Goal: Task Accomplishment & Management: Manage account settings

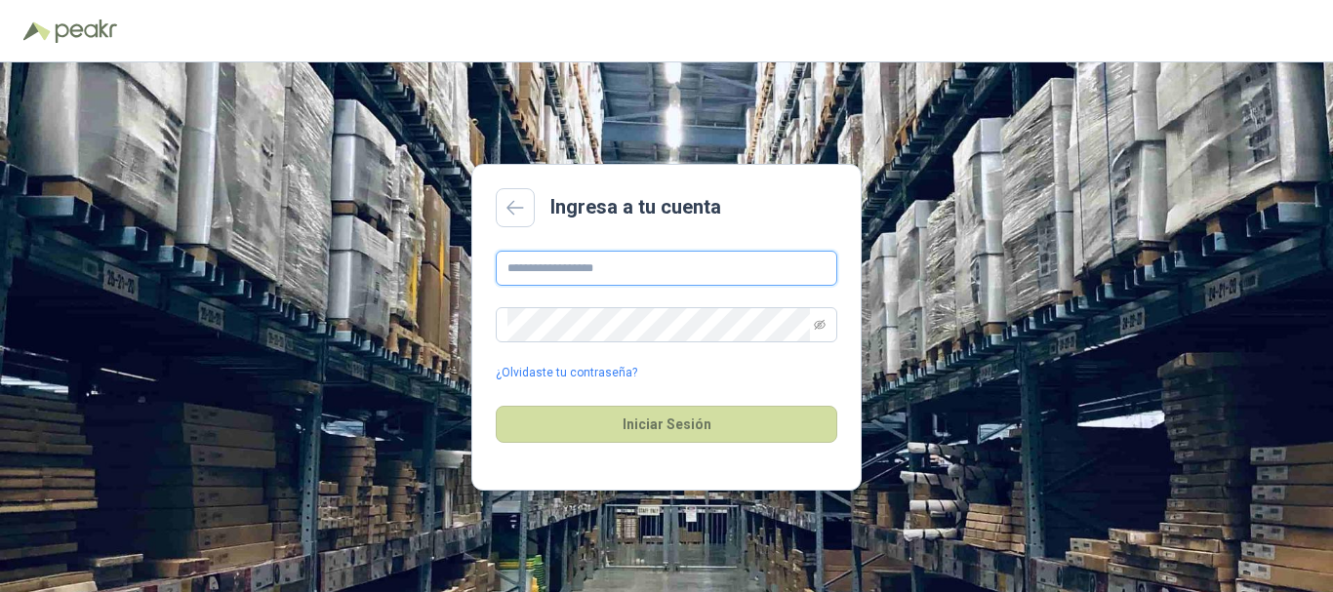
drag, startPoint x: 0, startPoint y: 0, endPoint x: 659, endPoint y: 264, distance: 709.7
click at [659, 264] on input "text" at bounding box center [666, 268] width 341 height 35
type input "**********"
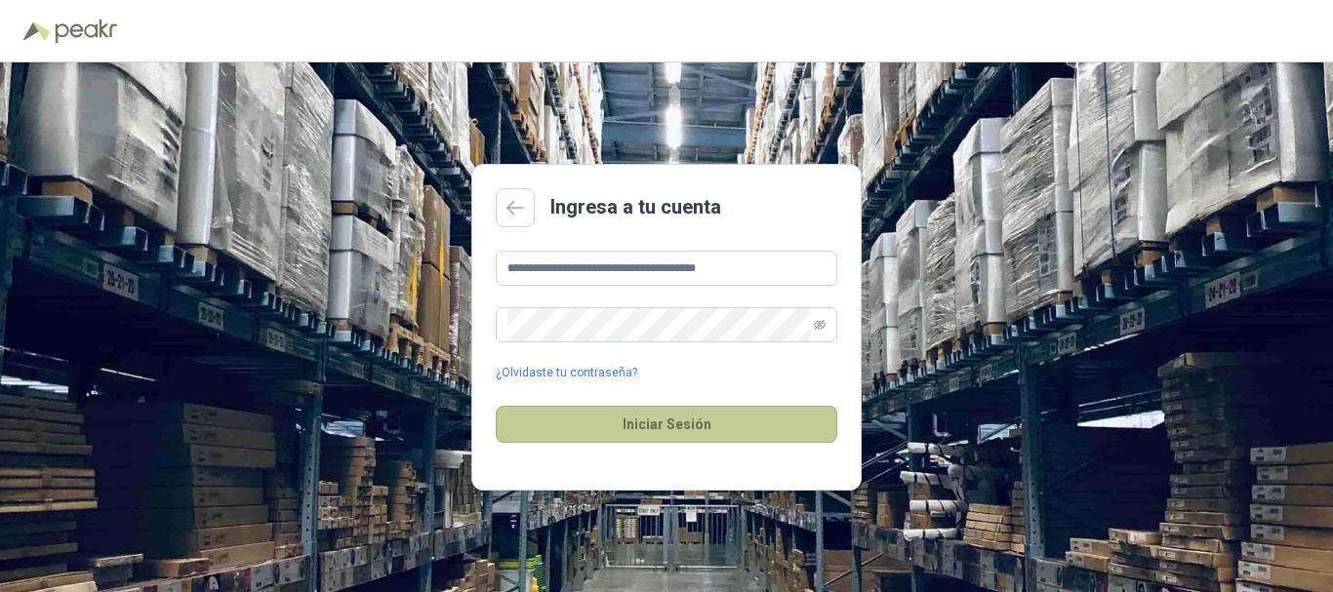
click at [642, 423] on button "Iniciar Sesión" at bounding box center [666, 424] width 341 height 37
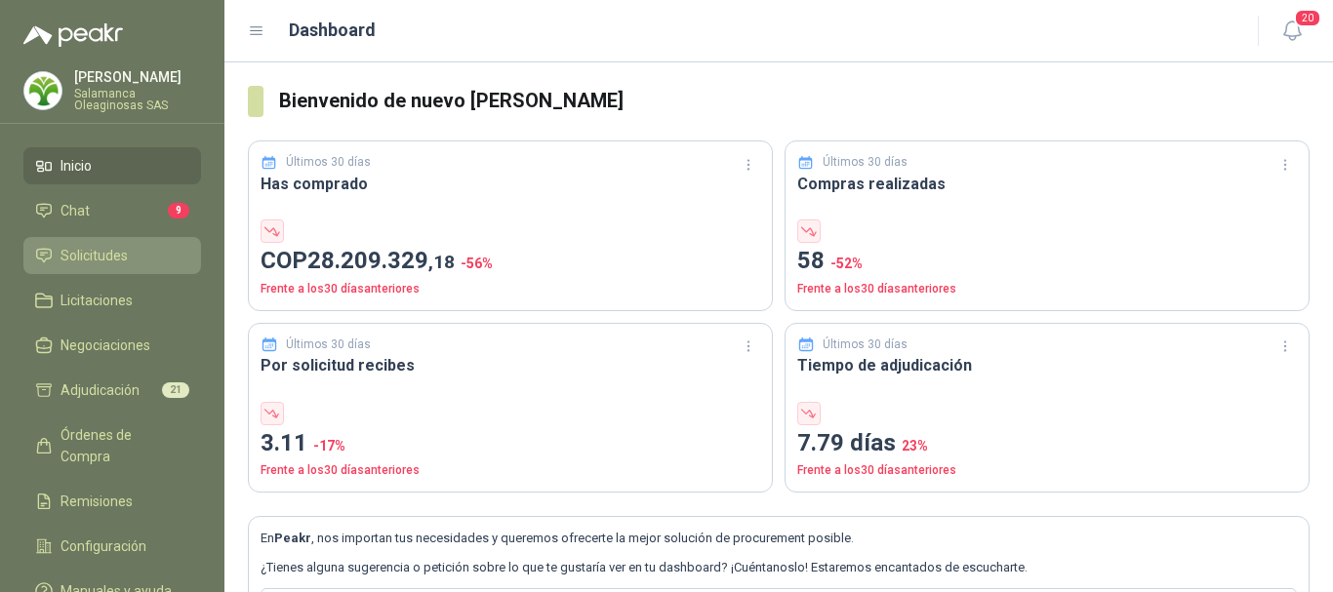
click at [120, 250] on span "Solicitudes" at bounding box center [93, 255] width 67 height 21
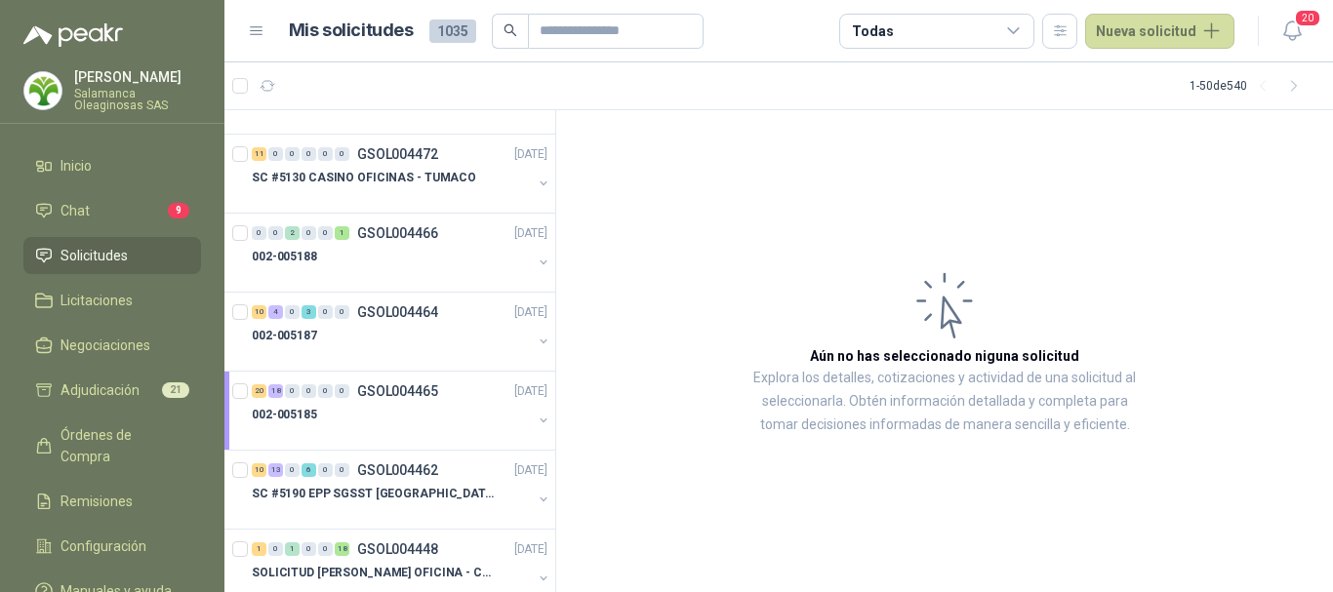
scroll to position [2049, 0]
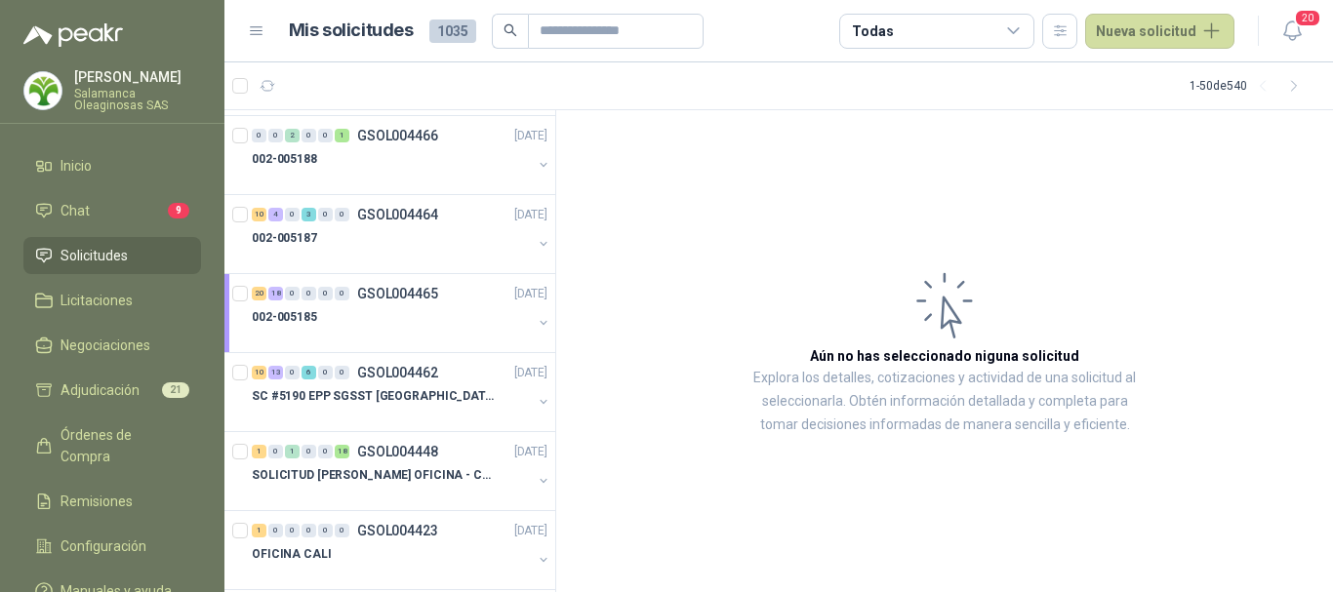
click at [408, 324] on div "002-005185" at bounding box center [392, 316] width 280 height 23
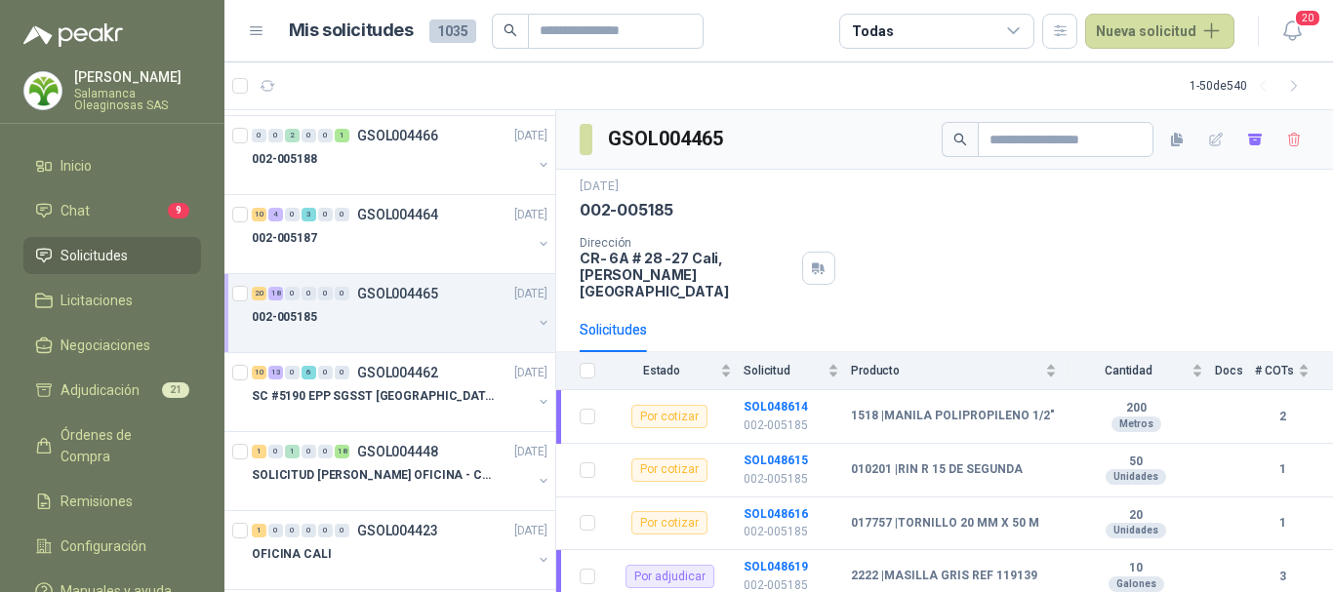
click at [408, 324] on div "002-005185" at bounding box center [392, 316] width 280 height 23
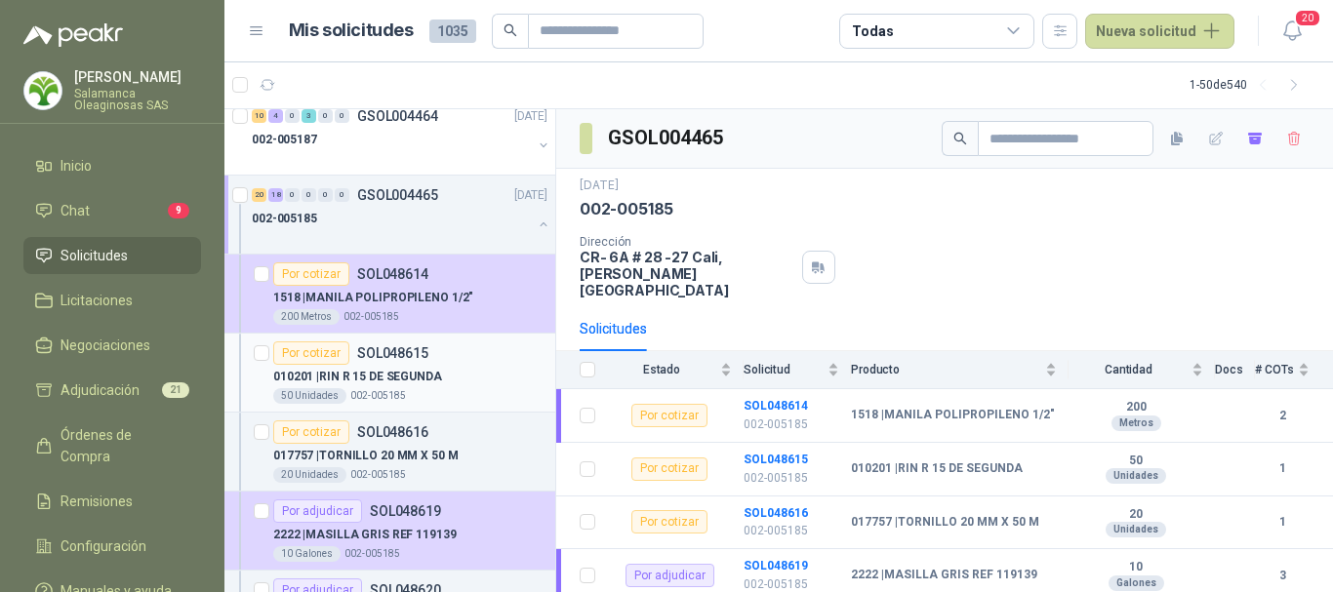
scroll to position [2244, 0]
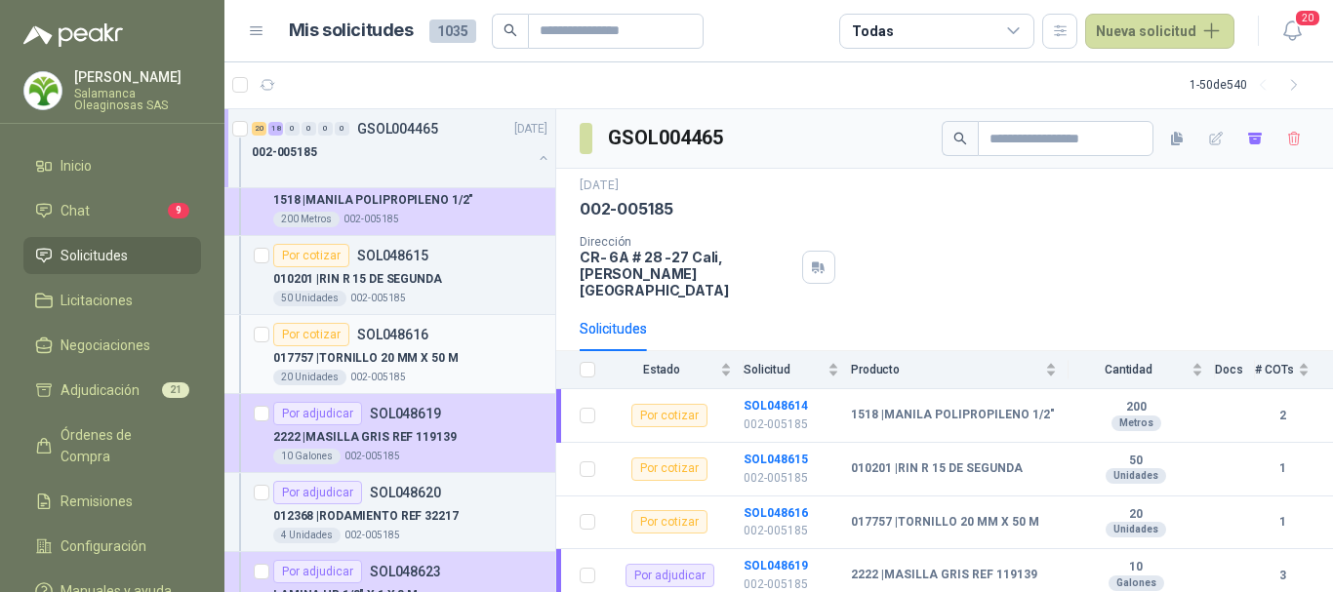
click at [483, 356] on div "017757 | TORNILLO 20 MM X 50 M" at bounding box center [410, 357] width 274 height 23
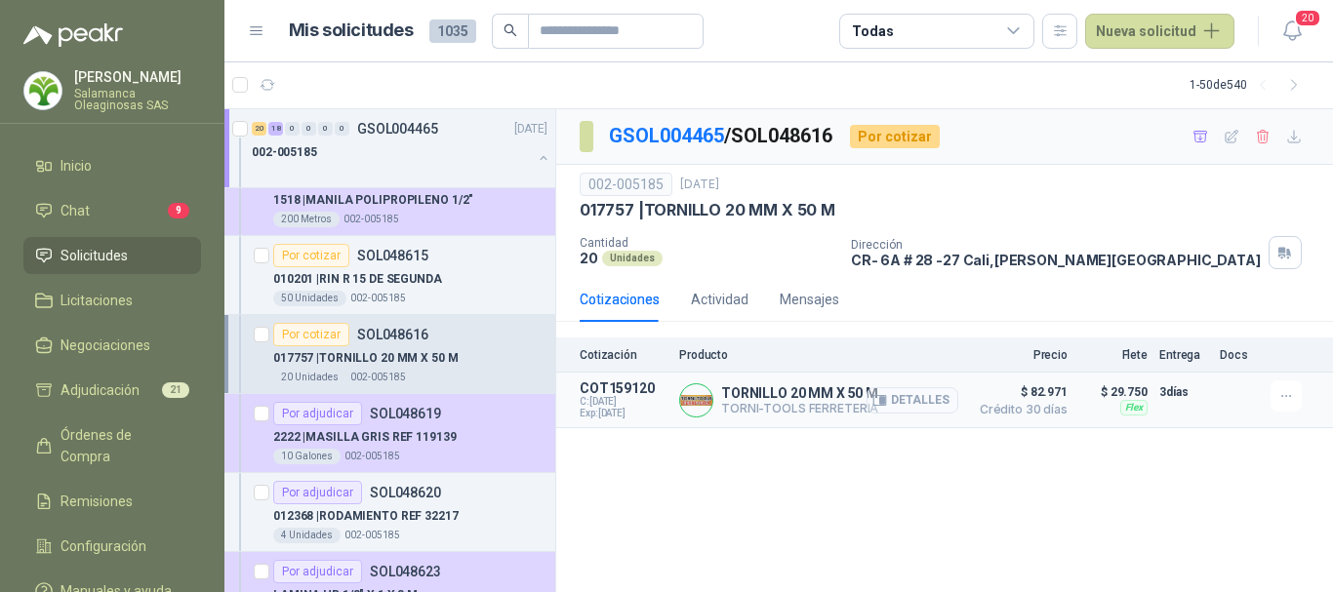
click at [909, 402] on button "Detalles" at bounding box center [912, 400] width 92 height 26
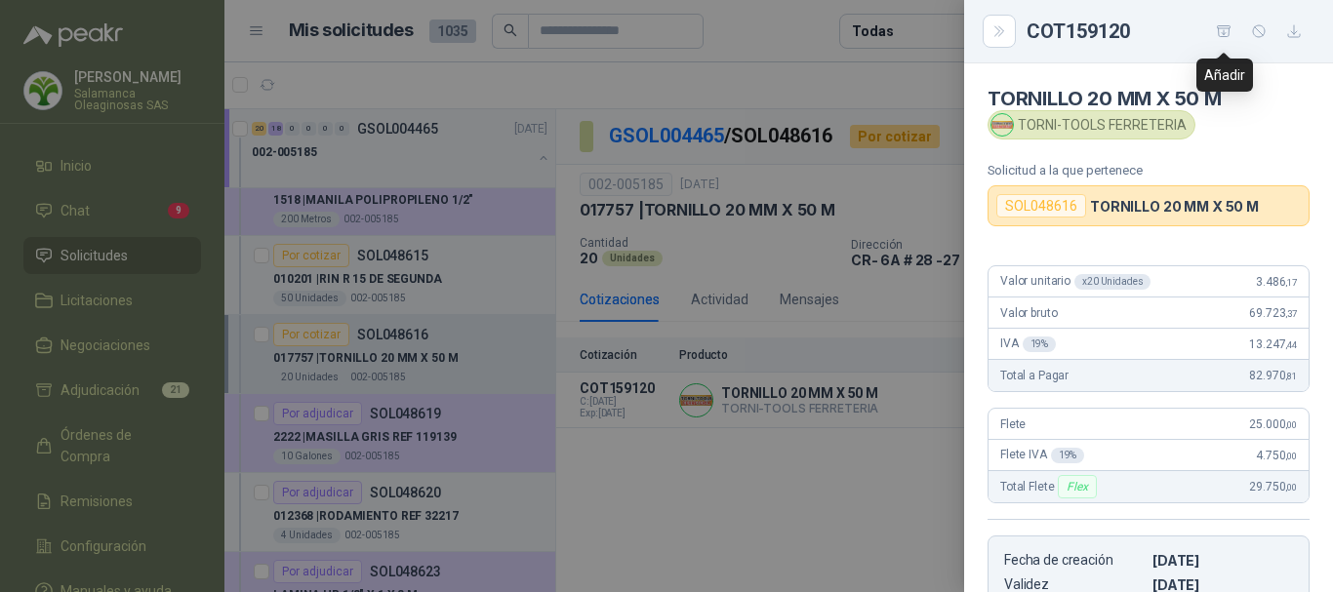
click at [1227, 32] on icon "button" at bounding box center [1224, 31] width 17 height 17
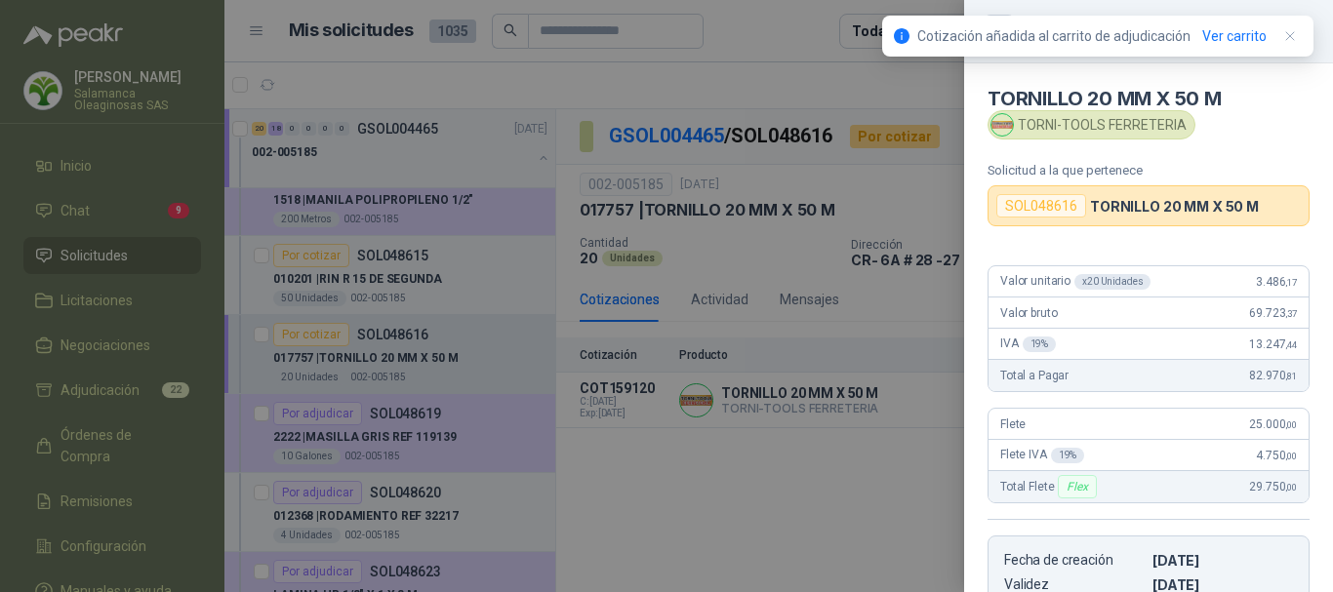
click at [763, 21] on div at bounding box center [666, 296] width 1333 height 592
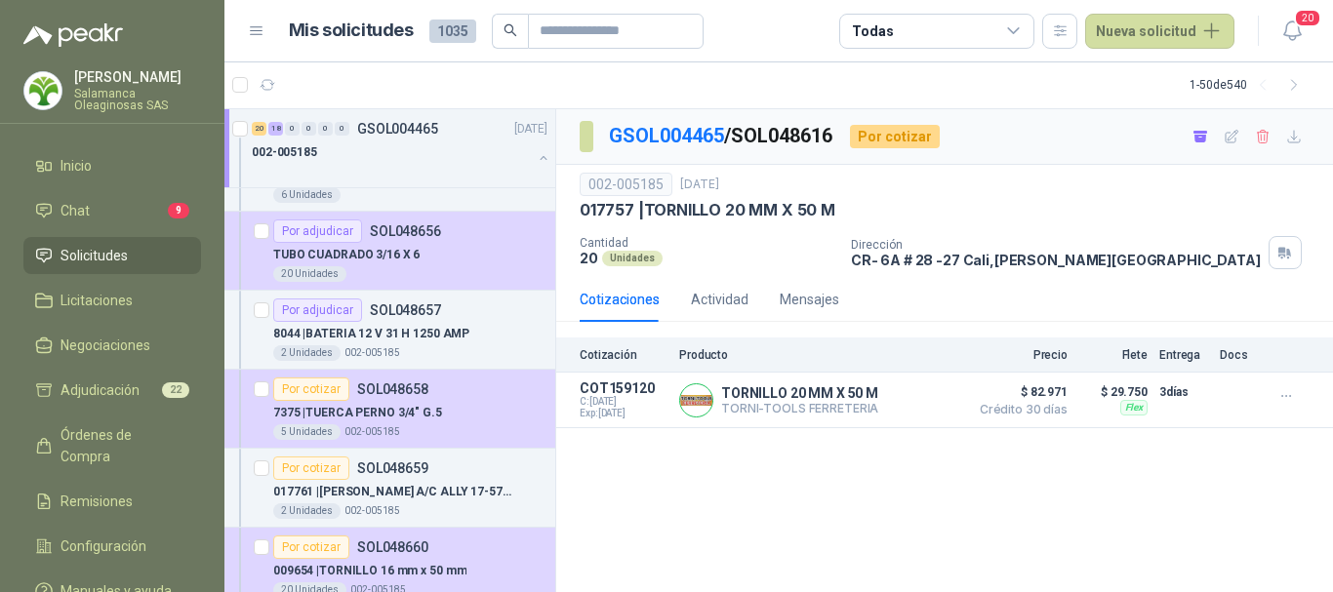
scroll to position [4195, 0]
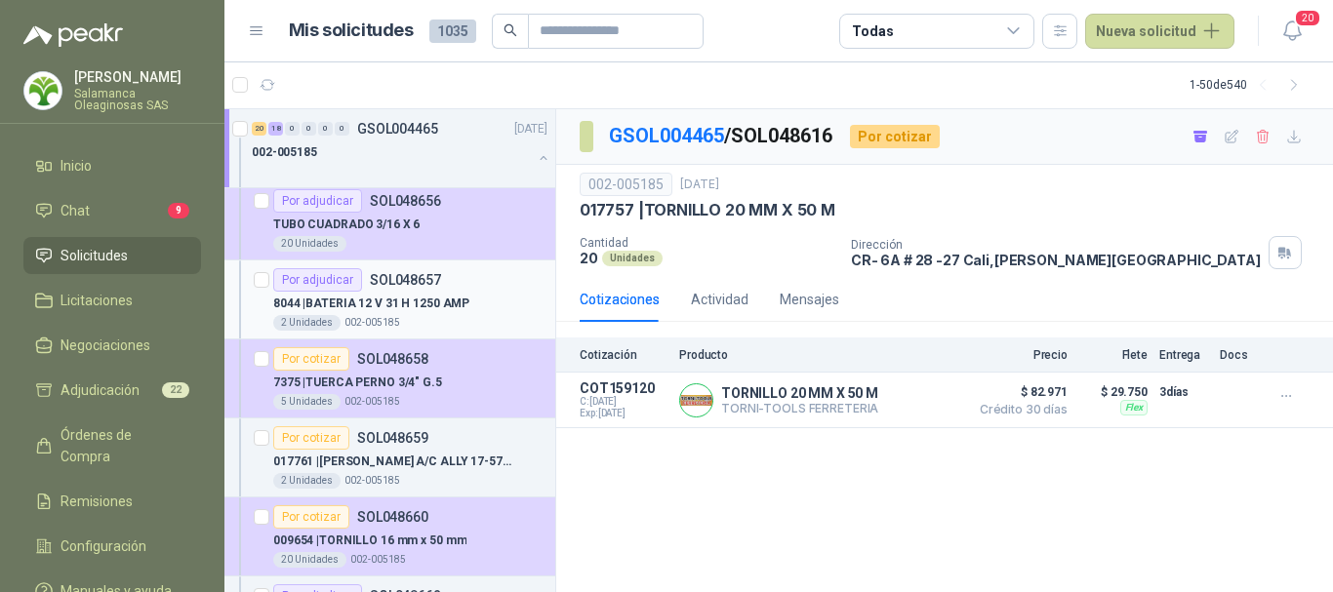
click at [482, 303] on div "8044 | BATERIA 12 V 31 H 1250 AMP" at bounding box center [410, 303] width 274 height 23
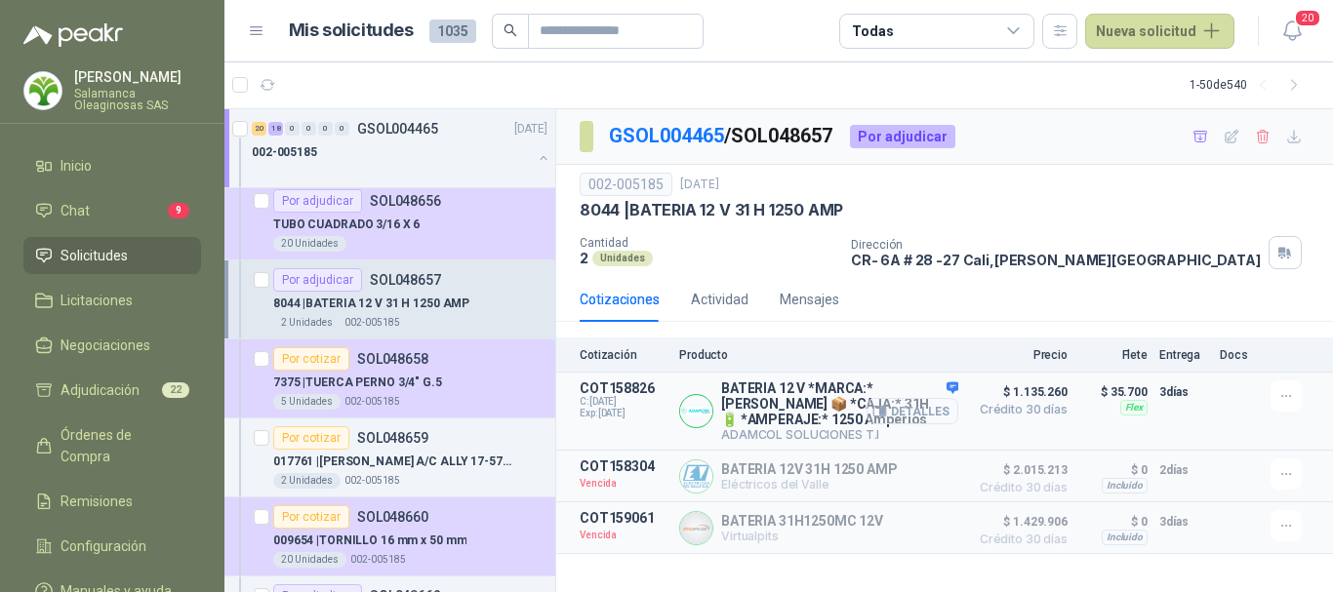
click at [926, 412] on button "Detalles" at bounding box center [912, 411] width 92 height 26
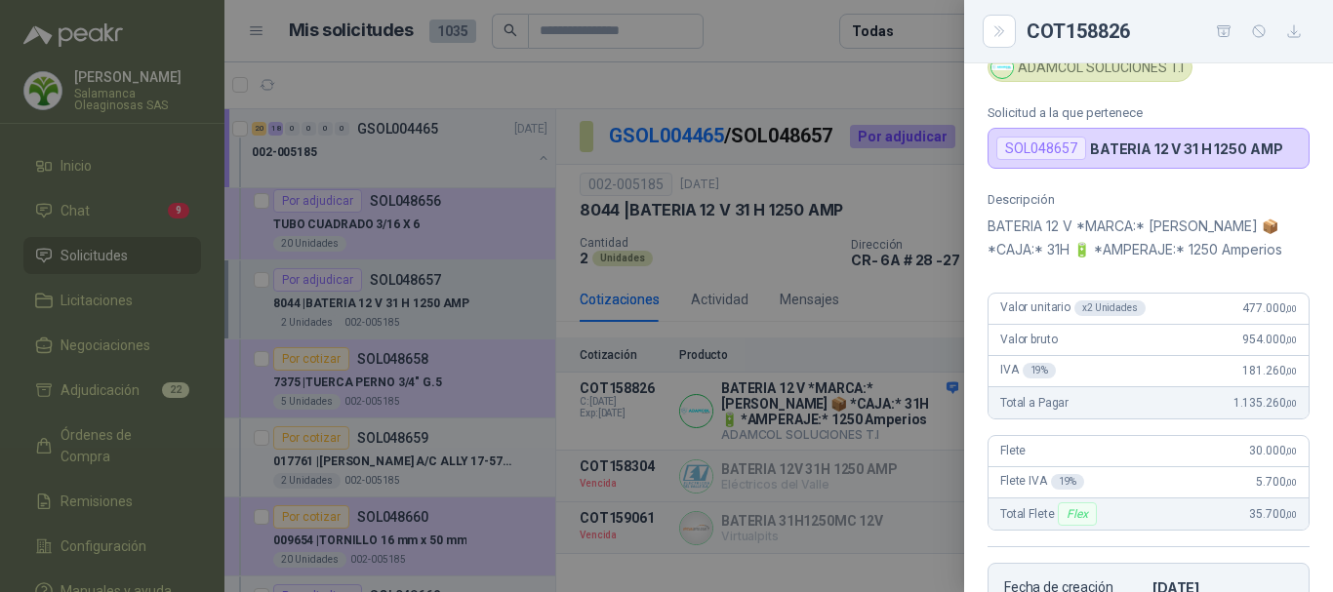
scroll to position [53, 0]
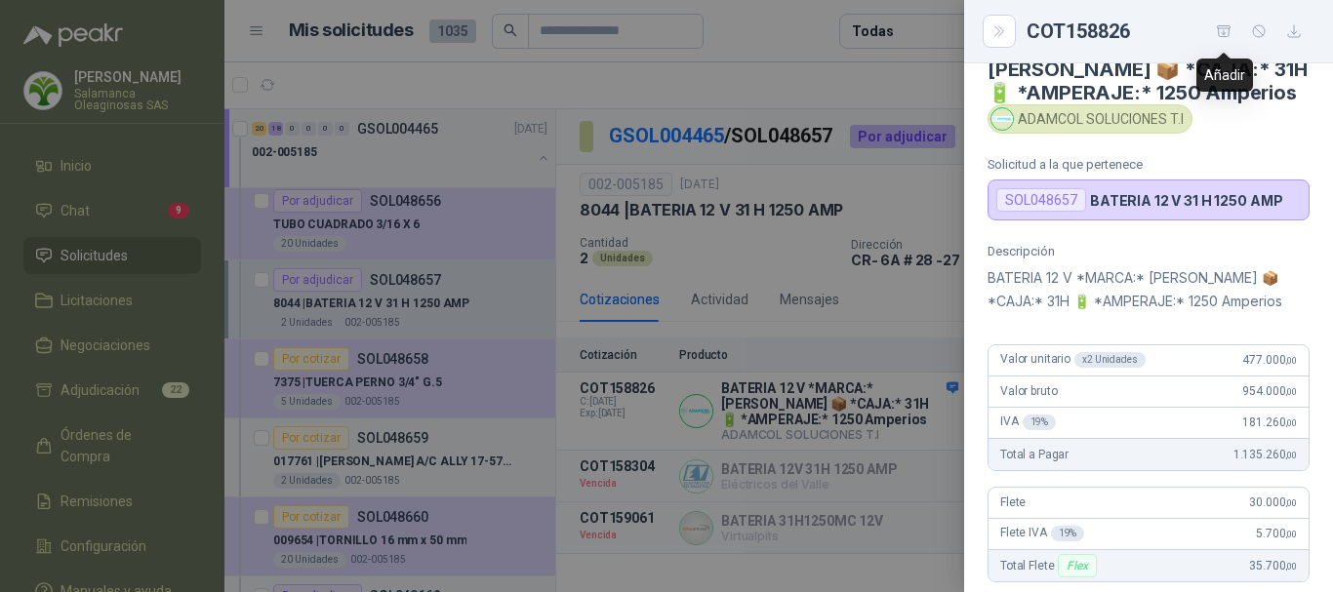
click at [1224, 32] on icon "button" at bounding box center [1224, 30] width 14 height 11
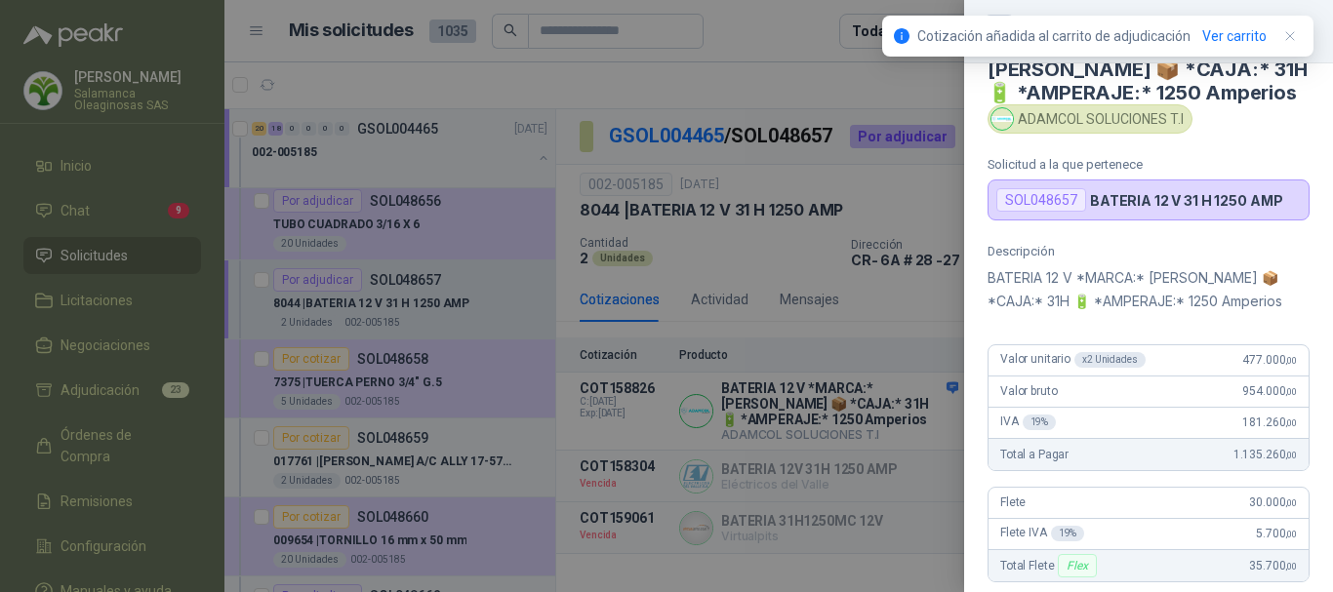
click at [761, 25] on div at bounding box center [666, 296] width 1333 height 592
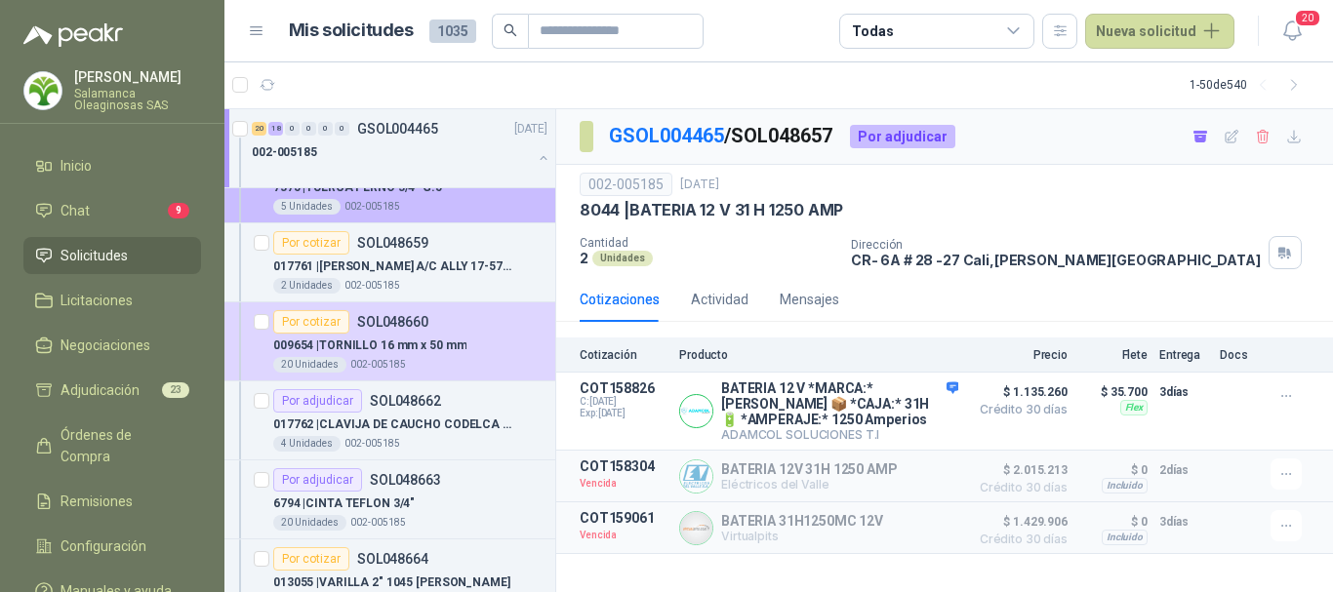
scroll to position [4488, 0]
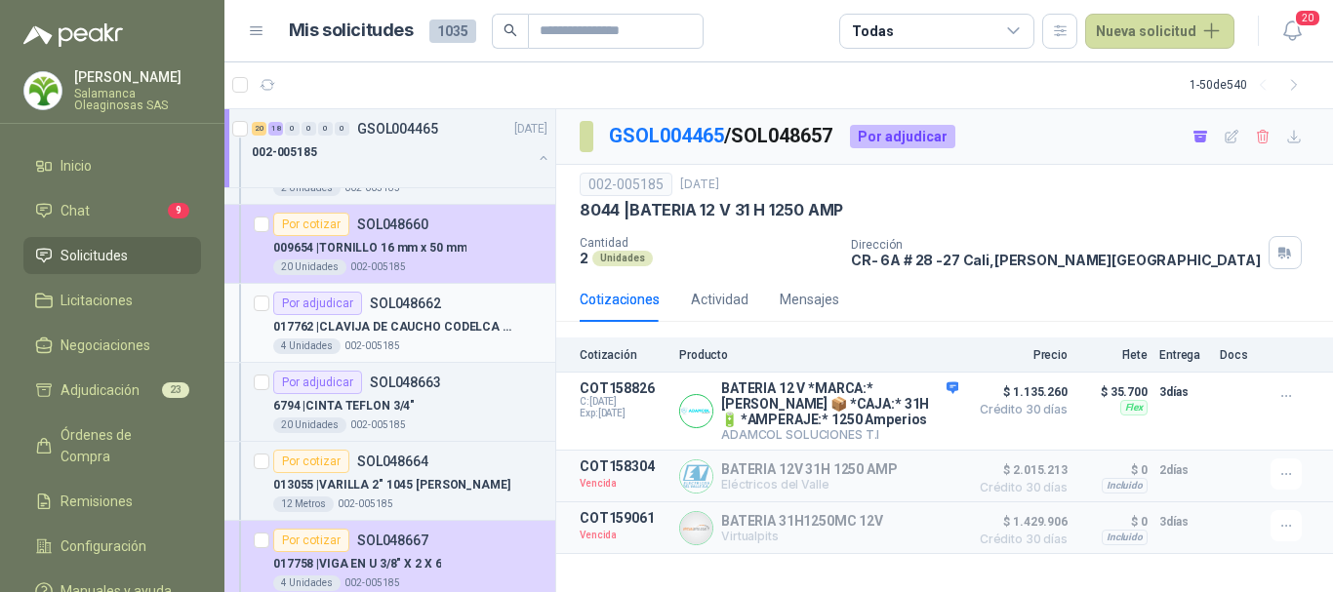
click at [434, 344] on div "4 Unidades 002-005185" at bounding box center [410, 347] width 274 height 16
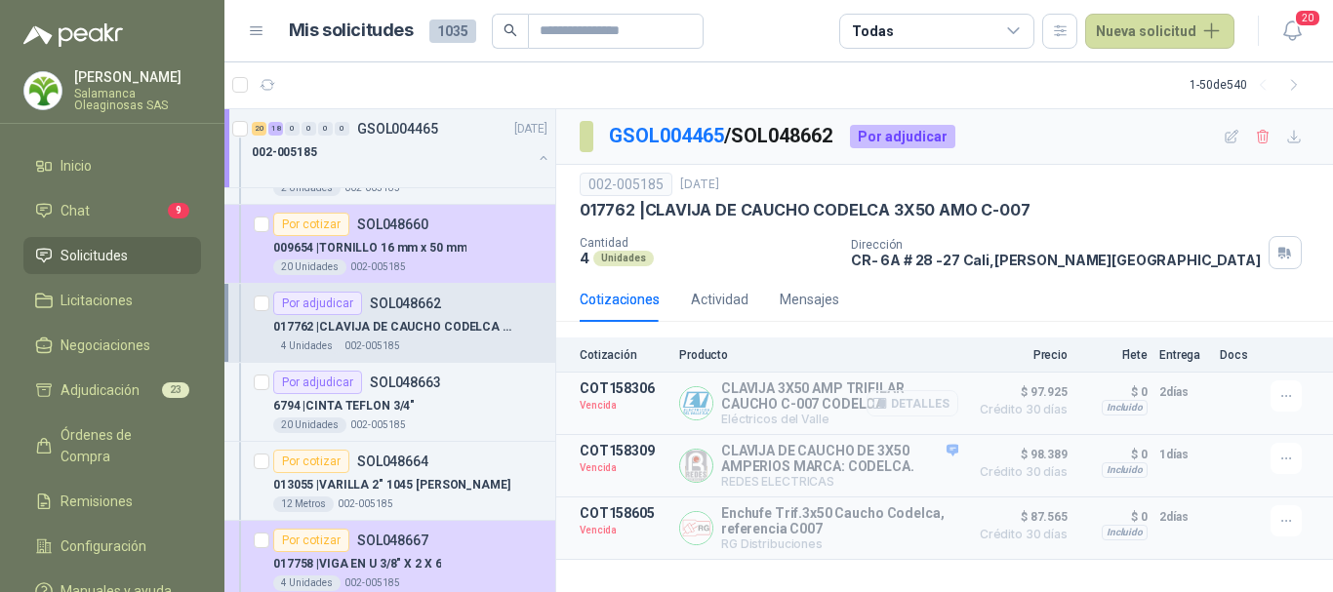
click at [934, 409] on button "Detalles" at bounding box center [912, 403] width 92 height 26
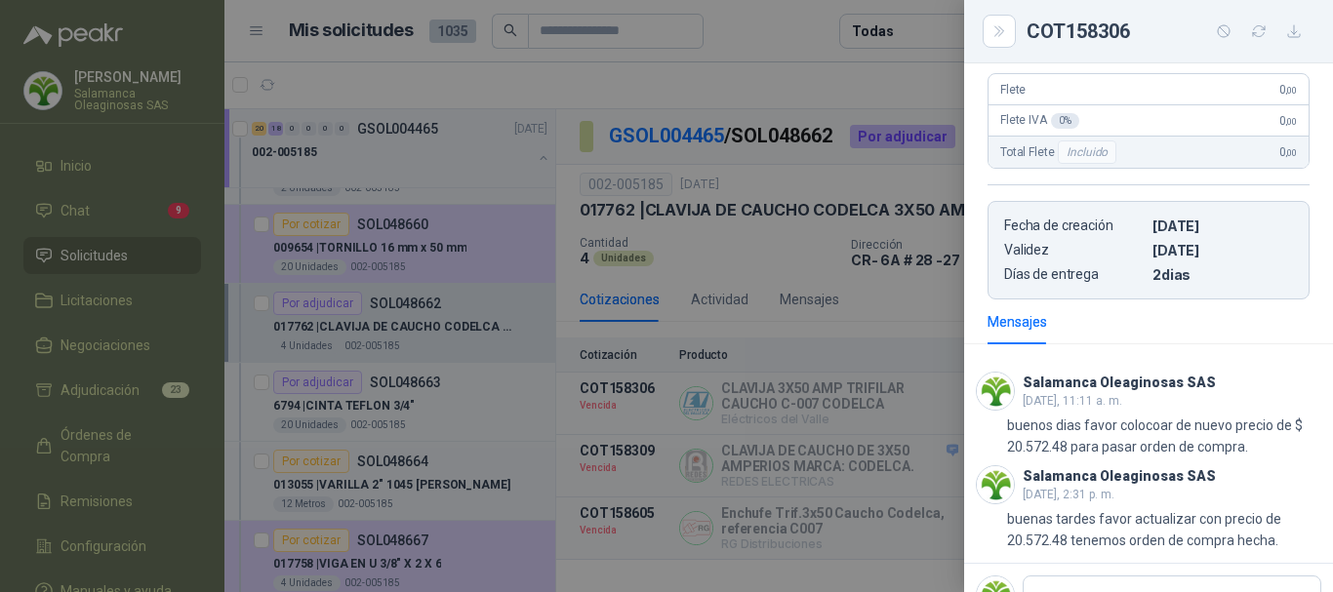
scroll to position [390, 0]
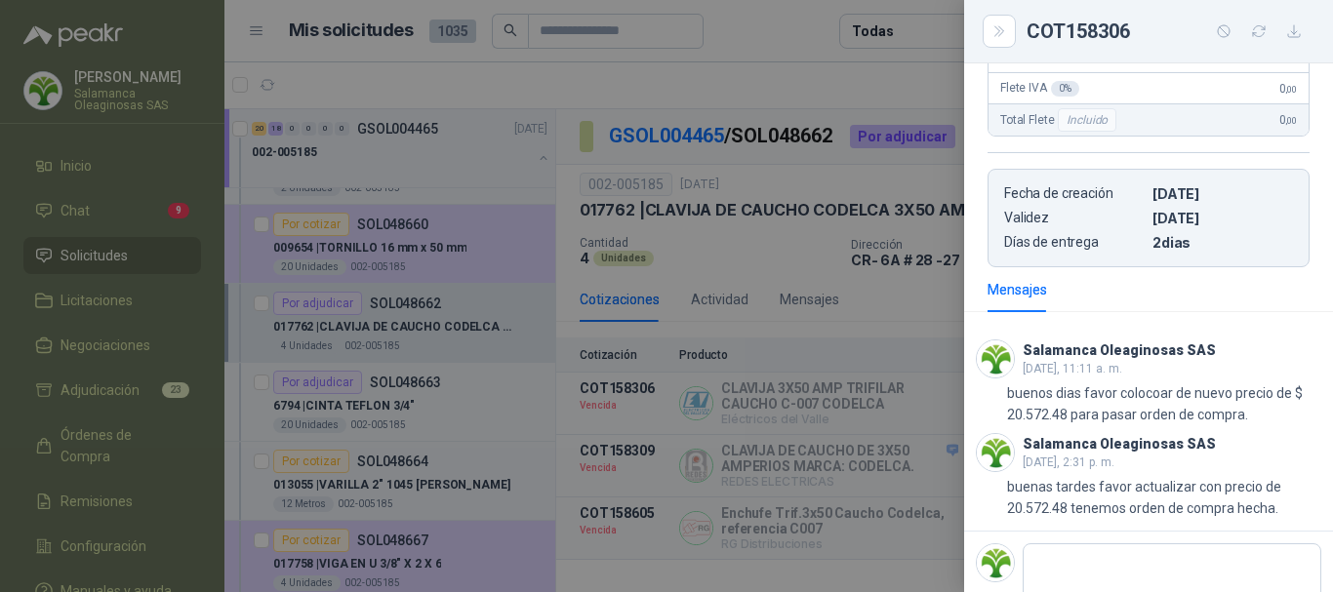
click at [821, 87] on div at bounding box center [666, 296] width 1333 height 592
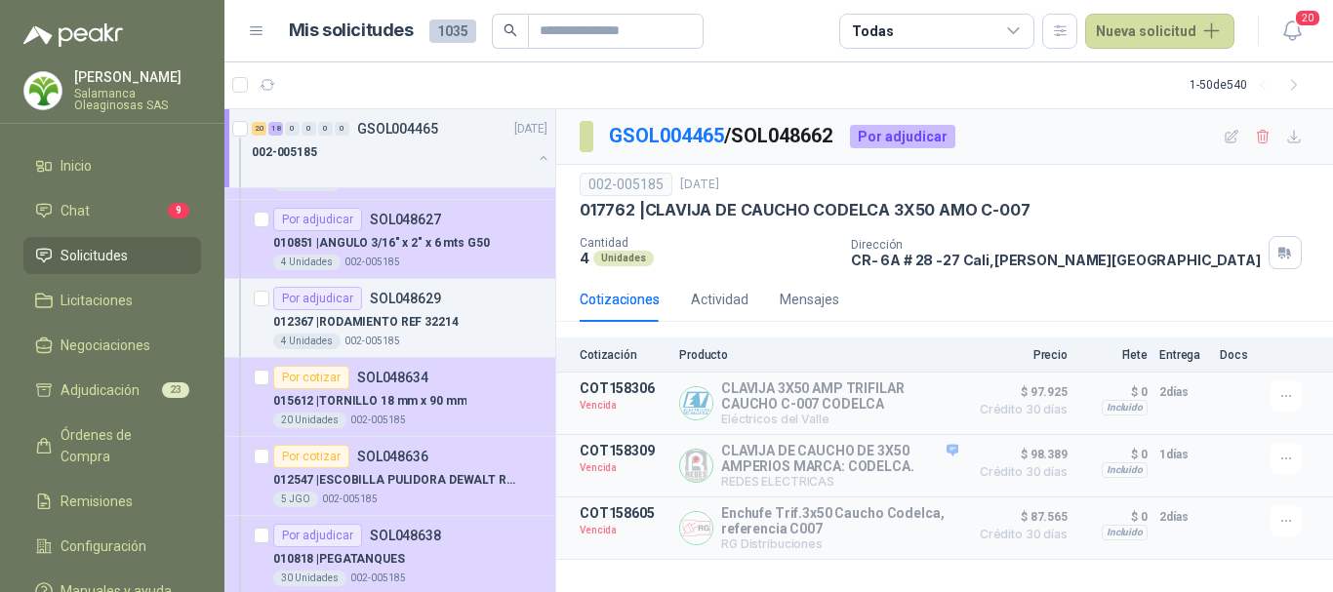
scroll to position [2829, 0]
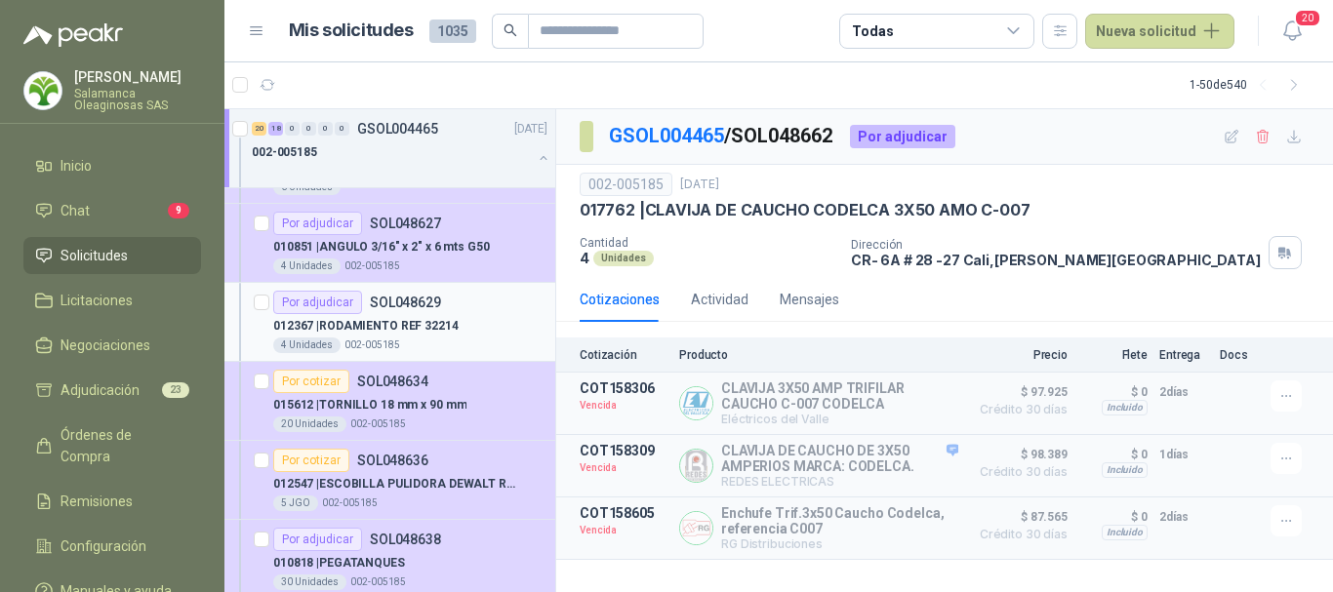
click at [497, 326] on div "012367 | RODAMIENTO REF 32214" at bounding box center [410, 325] width 274 height 23
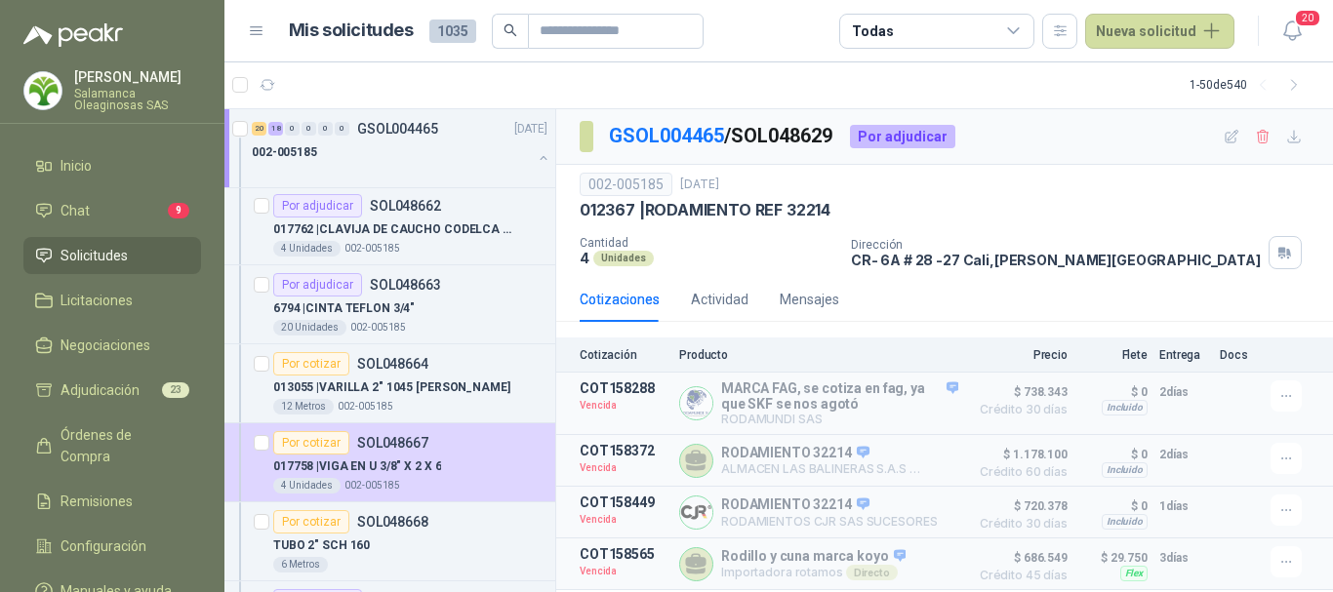
scroll to position [4683, 0]
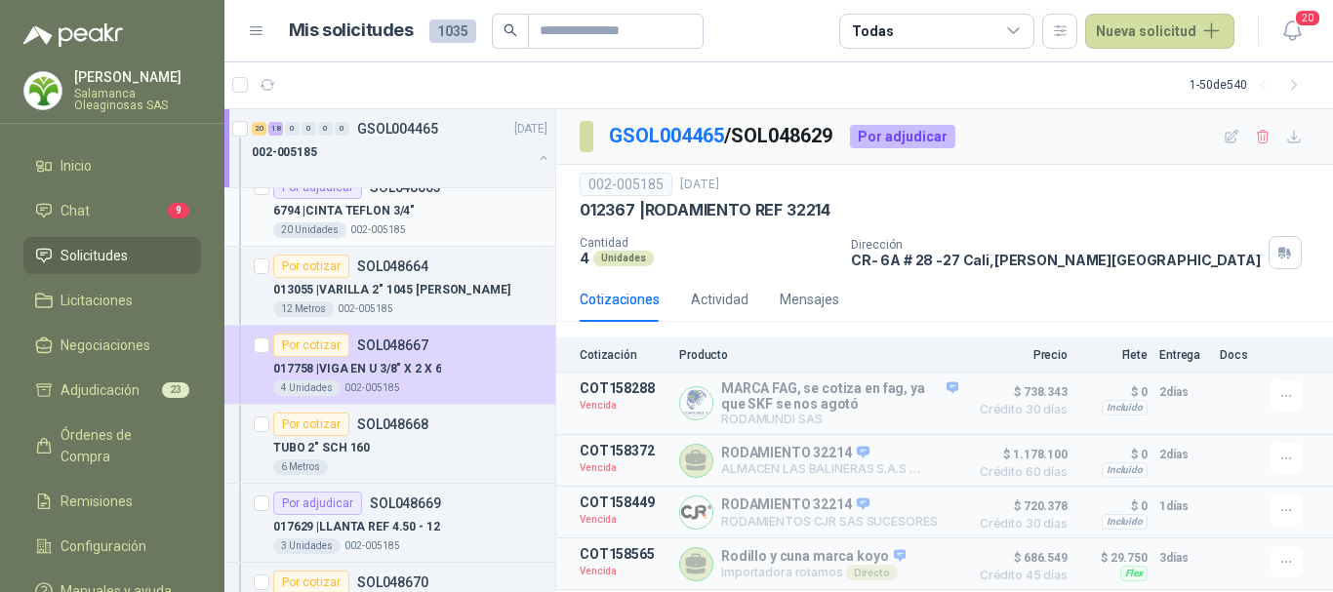
click at [480, 208] on div "6794 | CINTA TEFLON 3/4"" at bounding box center [410, 210] width 274 height 23
